Goal: Information Seeking & Learning: Learn about a topic

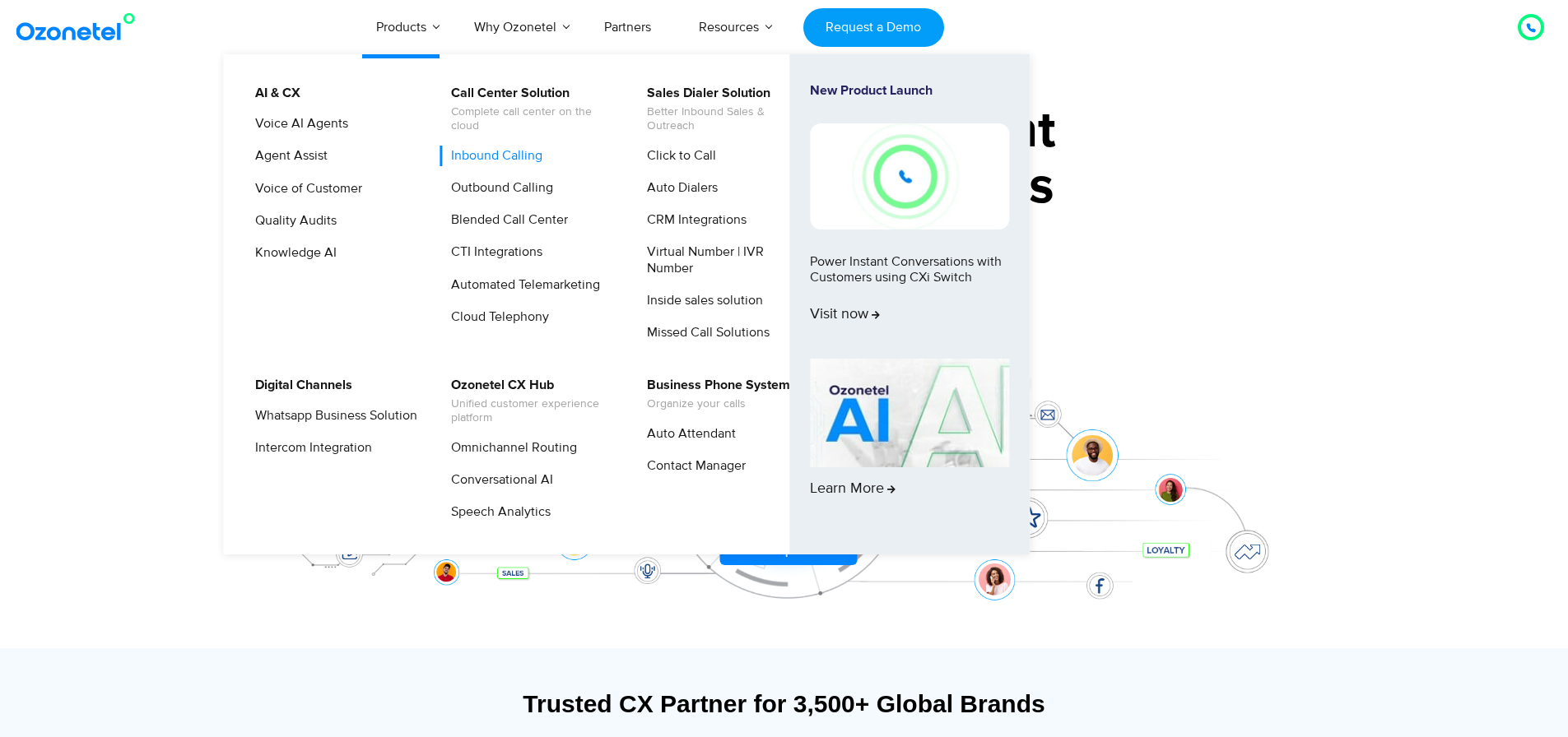
click at [501, 161] on link "Inbound Calling" at bounding box center [493, 156] width 105 height 21
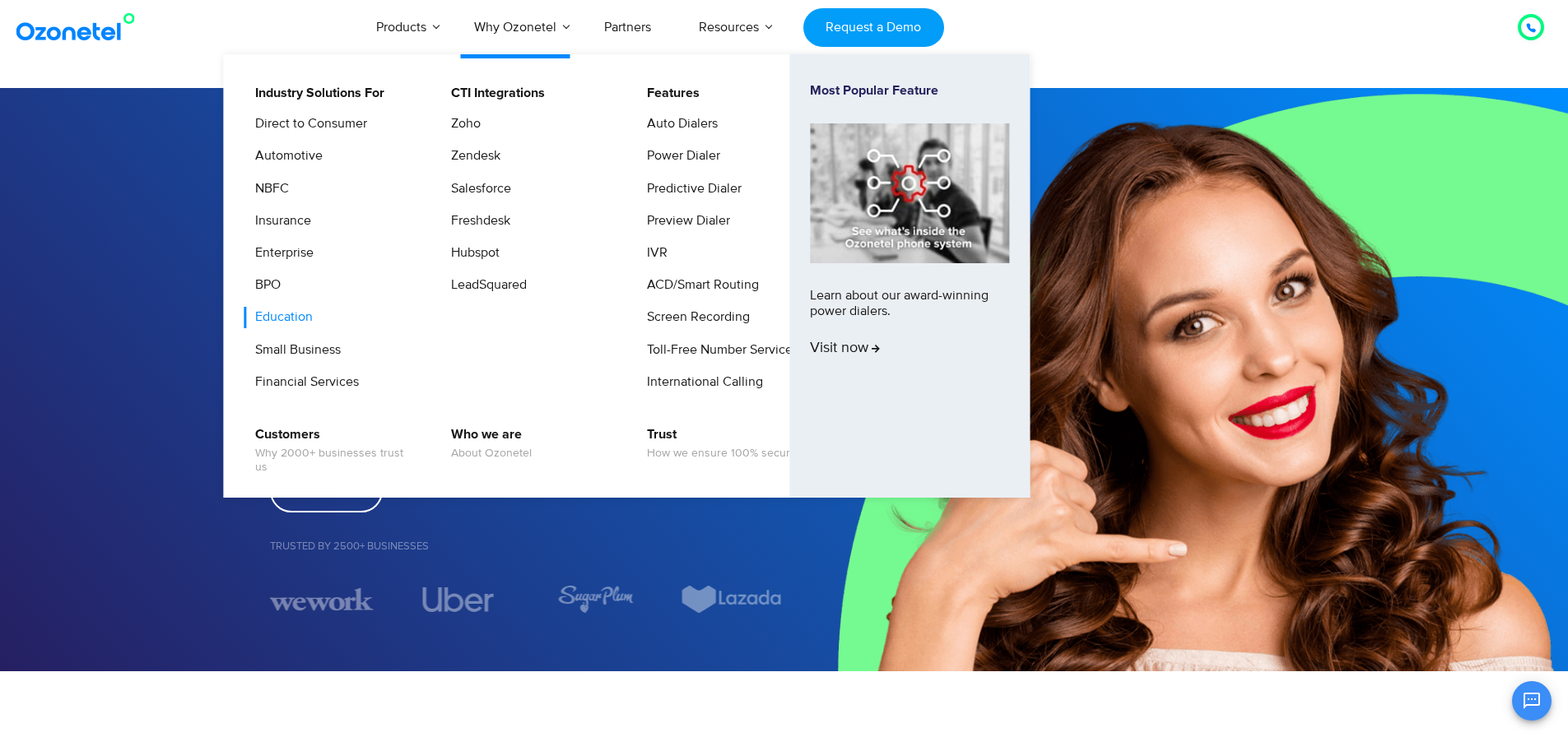
click at [295, 321] on link "Education" at bounding box center [280, 317] width 71 height 21
